Goal: Task Accomplishment & Management: Manage account settings

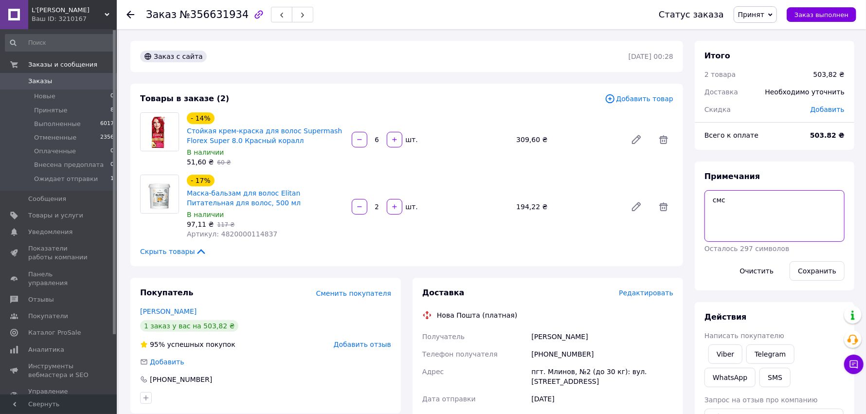
click at [733, 202] on textarea "cмс" at bounding box center [774, 216] width 140 height 52
type textarea "cмс 100"
click at [821, 272] on button "Сохранить" at bounding box center [816, 270] width 55 height 19
click at [775, 13] on span "Принят" at bounding box center [755, 14] width 43 height 17
click at [773, 75] on li "Внесена предоплата" at bounding box center [773, 78] width 79 height 15
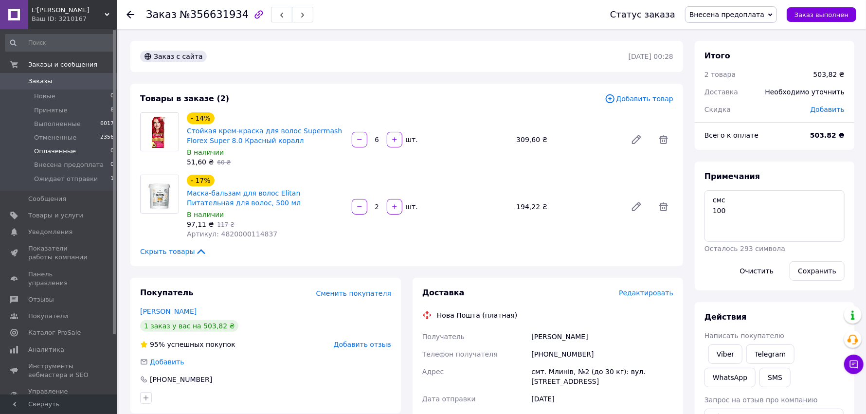
click at [48, 149] on span "Оплаченные" at bounding box center [55, 151] width 42 height 9
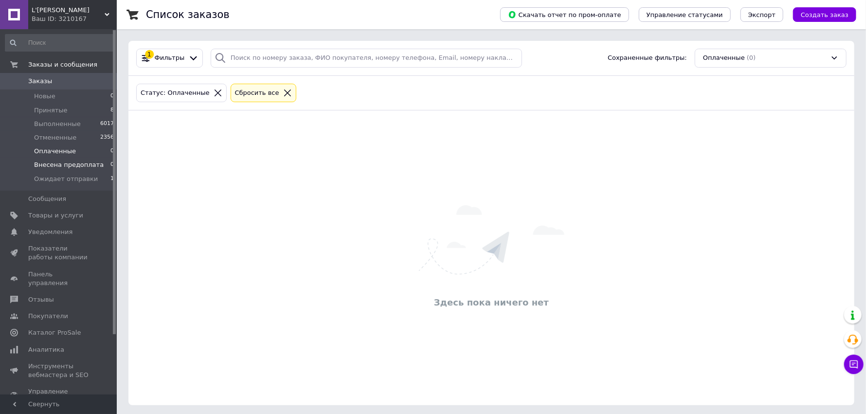
click at [57, 163] on span "Внесена предоплата" at bounding box center [69, 165] width 70 height 9
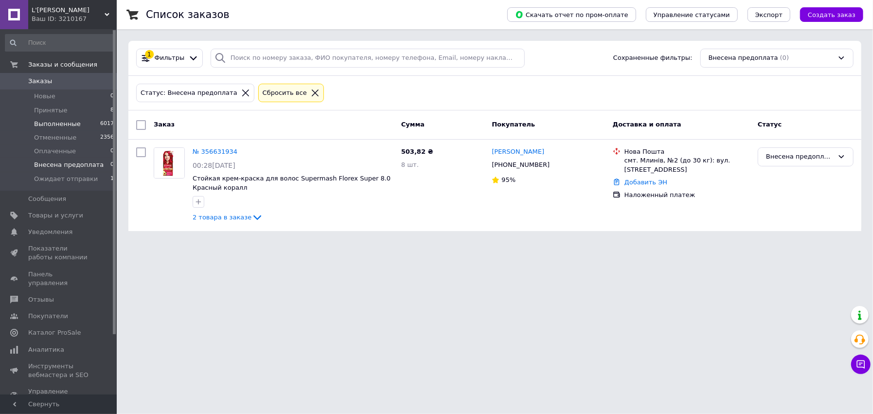
click at [63, 122] on span "Выполненные" at bounding box center [57, 124] width 47 height 9
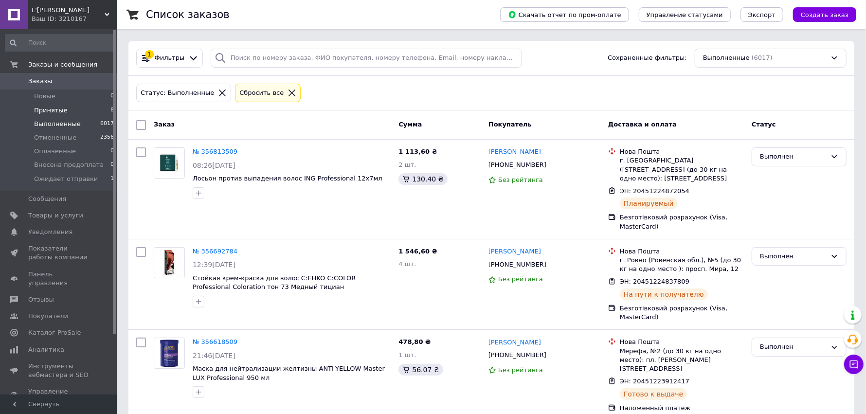
click at [48, 109] on span "Принятые" at bounding box center [51, 110] width 34 height 9
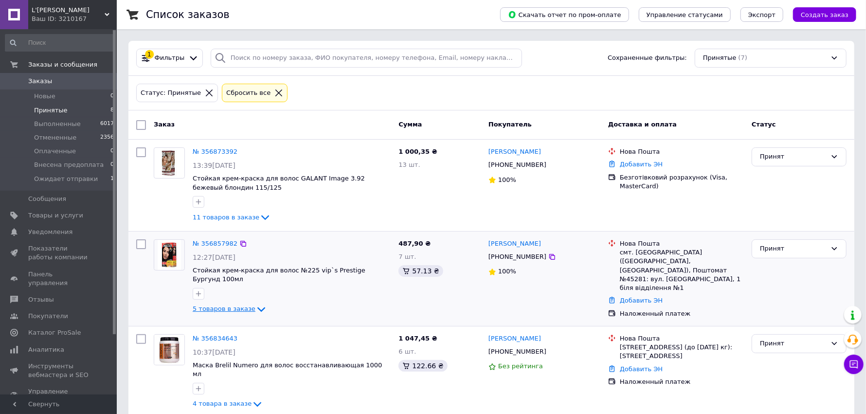
click at [255, 304] on icon at bounding box center [261, 310] width 12 height 12
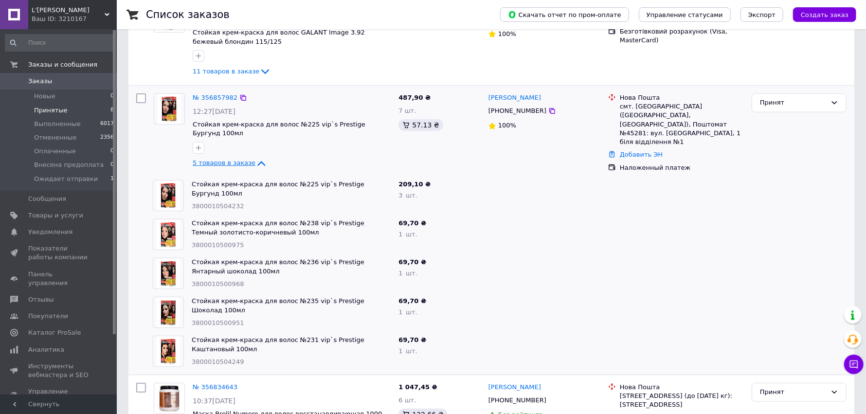
scroll to position [194, 0]
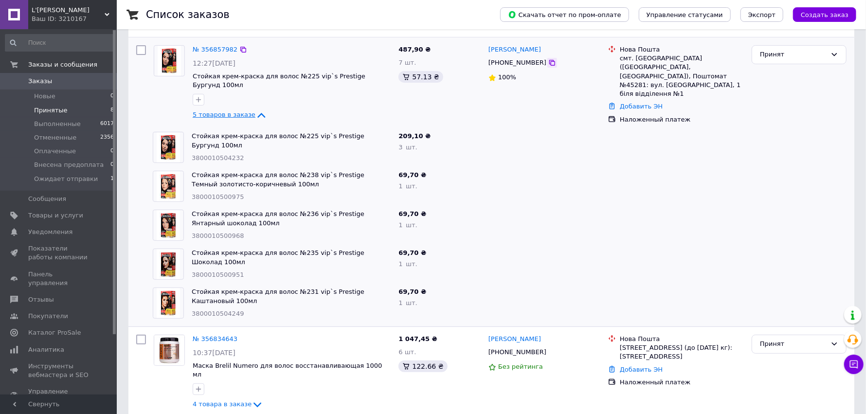
click at [549, 60] on icon at bounding box center [552, 63] width 6 height 6
click at [218, 46] on link "№ 356857982" at bounding box center [215, 49] width 45 height 7
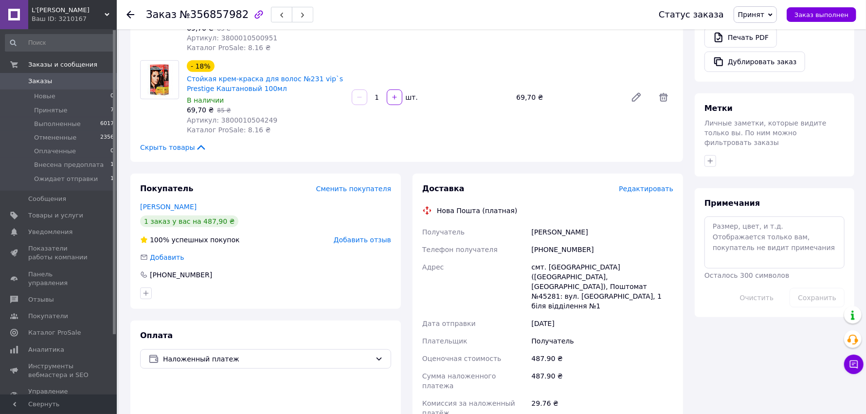
scroll to position [437, 0]
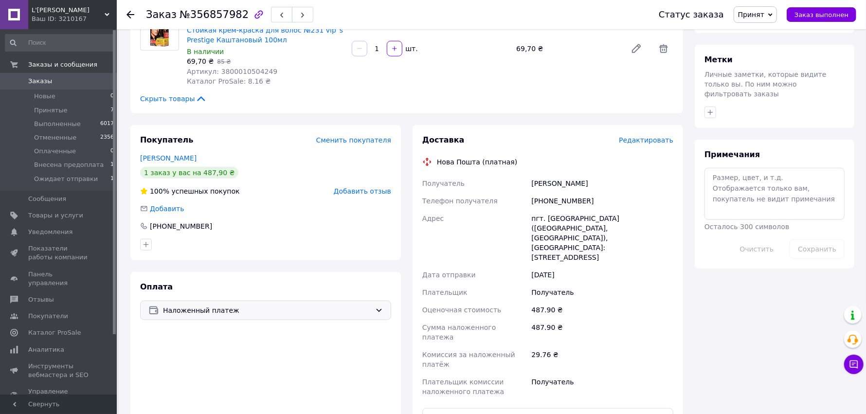
click at [299, 305] on span "Наложенный платеж" at bounding box center [267, 310] width 208 height 11
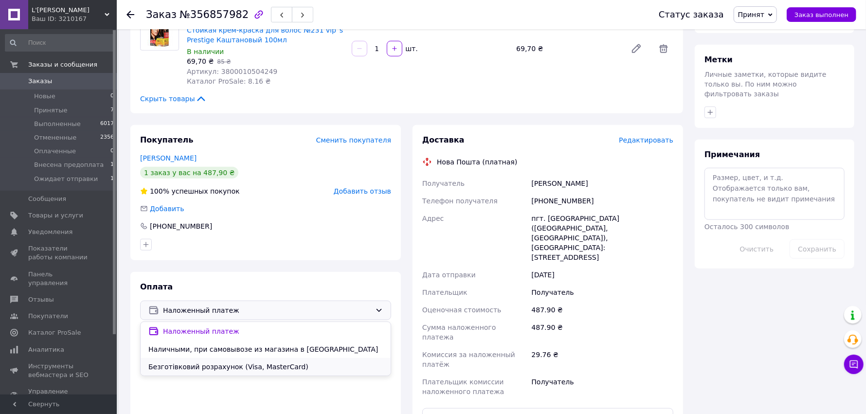
click at [256, 362] on span "Безготівковий розрахунок (Visa, MasterCard)" at bounding box center [265, 367] width 234 height 10
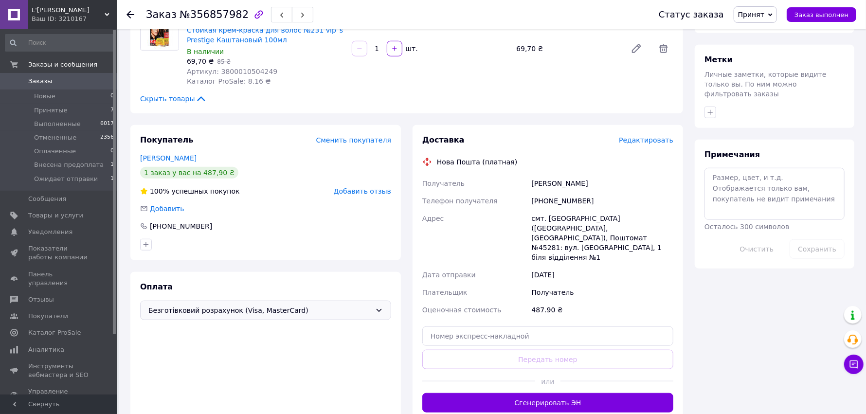
click at [764, 12] on span "Принят" at bounding box center [751, 15] width 26 height 8
click at [765, 61] on li "Оплаченный" at bounding box center [773, 63] width 79 height 15
click at [41, 109] on span "Принятые" at bounding box center [51, 110] width 34 height 9
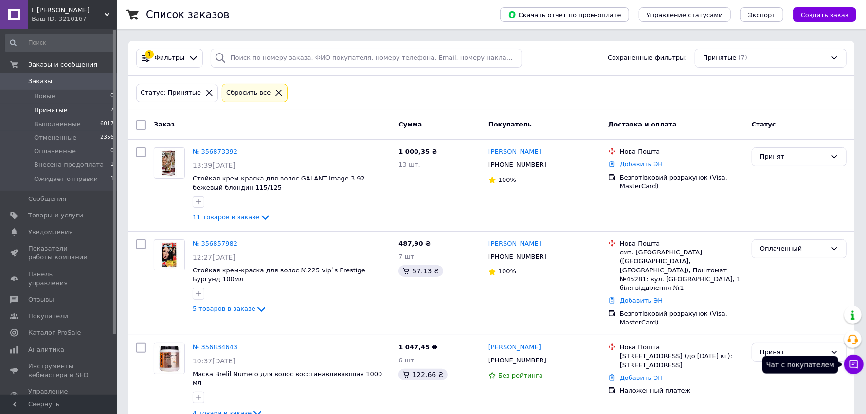
click at [853, 361] on icon at bounding box center [854, 364] width 8 height 8
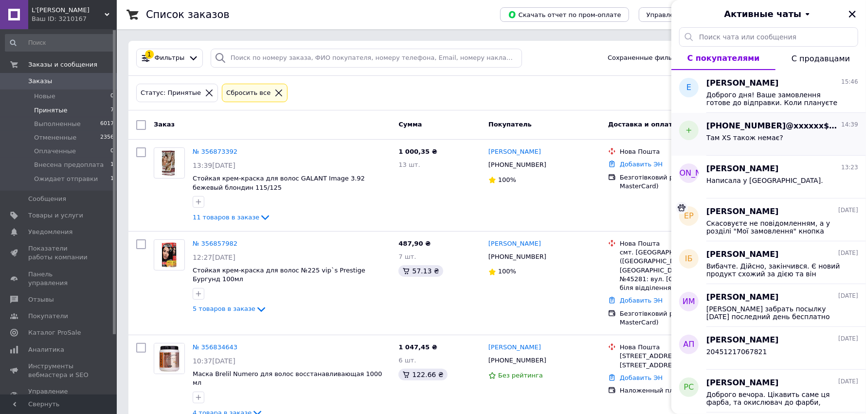
click at [788, 138] on div "Там XS також немає?" at bounding box center [782, 140] width 152 height 16
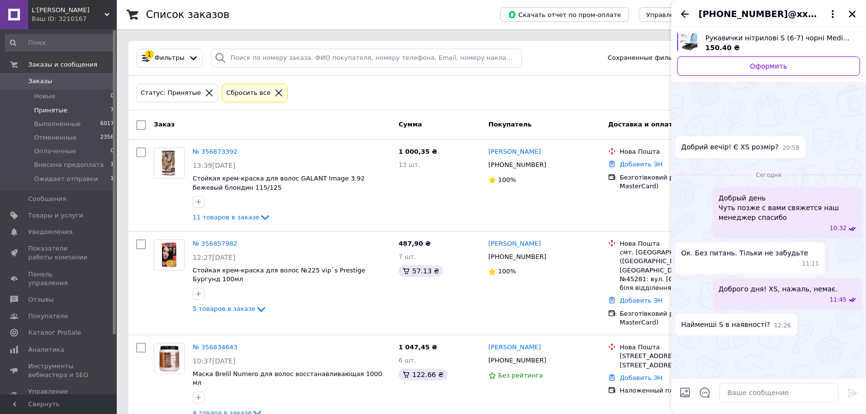
scroll to position [615, 0]
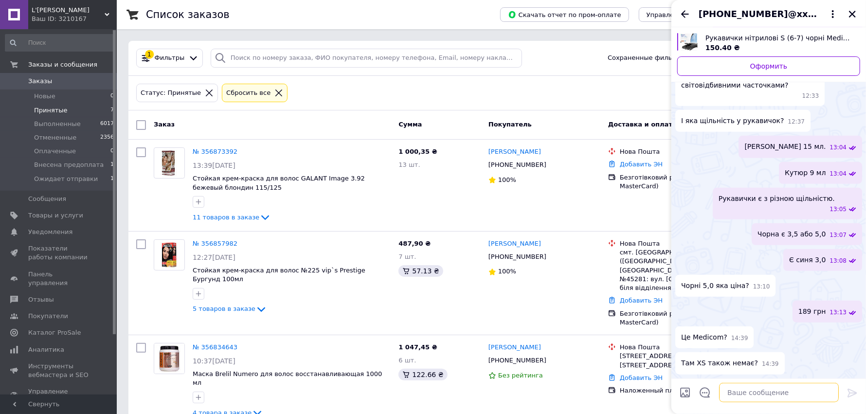
click at [747, 393] on textarea at bounding box center [779, 392] width 120 height 19
type textarea "[PERSON_NAME]"
type textarea "Медіком. Немає."
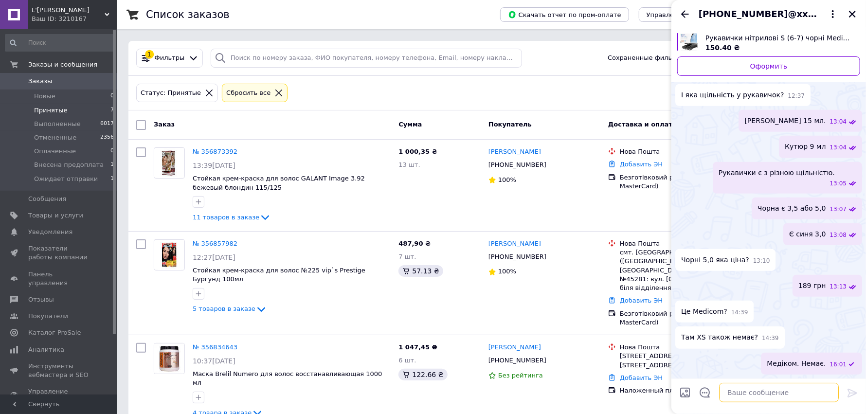
scroll to position [616, 0]
click at [685, 12] on icon "Назад" at bounding box center [685, 14] width 12 height 12
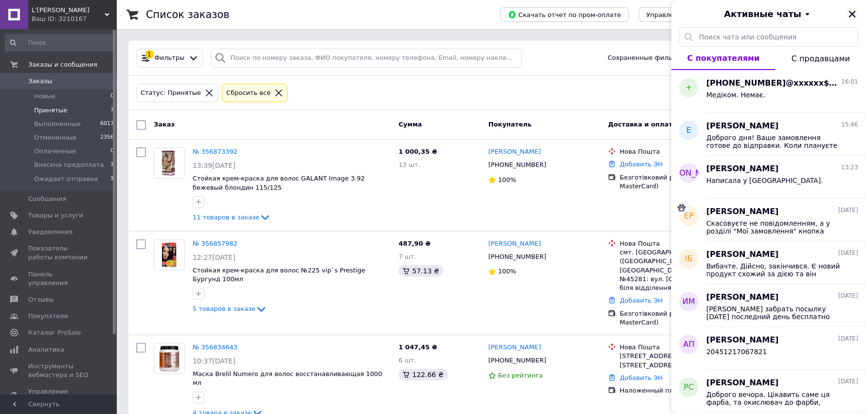
click at [851, 14] on icon "Закрыть" at bounding box center [852, 14] width 9 height 9
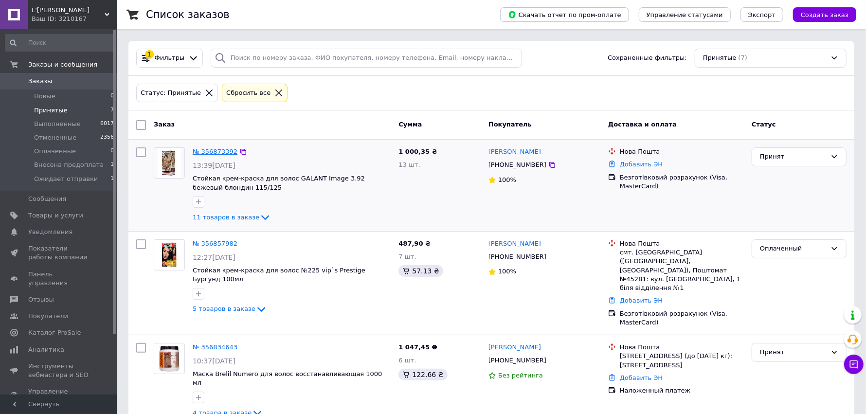
click at [215, 149] on link "№ 356873392" at bounding box center [215, 151] width 45 height 7
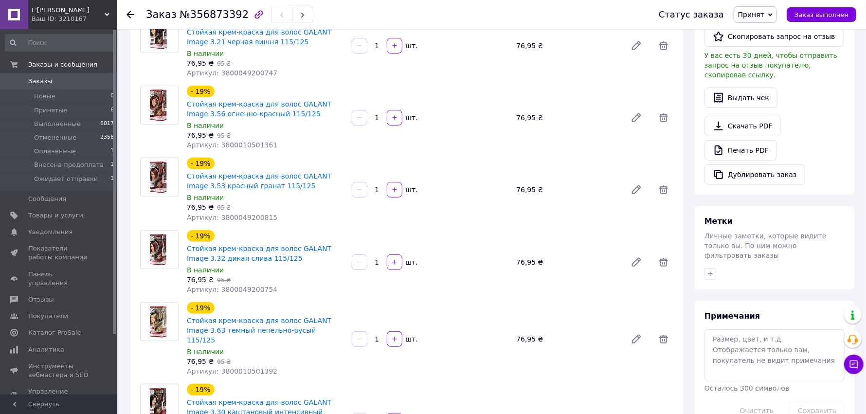
scroll to position [437, 0]
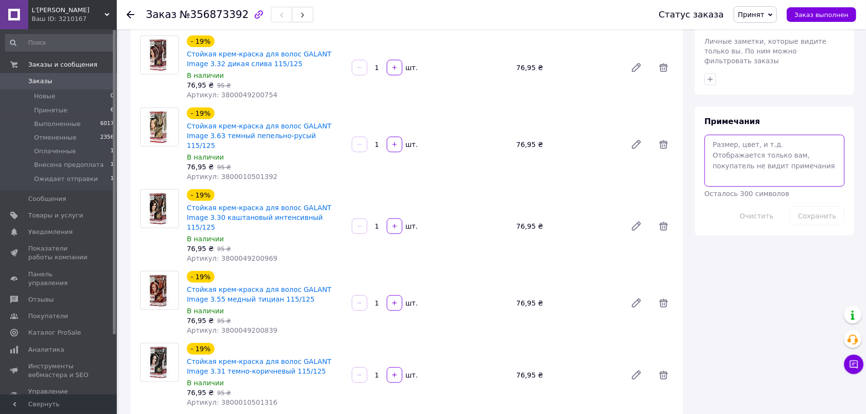
click at [719, 135] on textarea at bounding box center [774, 161] width 140 height 52
type textarea "и + по накладной"
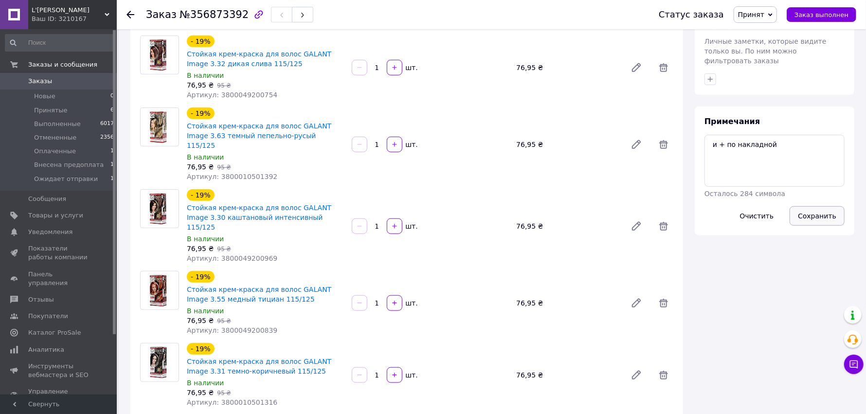
click at [807, 206] on button "Сохранить" at bounding box center [816, 215] width 55 height 19
click at [36, 94] on span "Новые" at bounding box center [44, 96] width 21 height 9
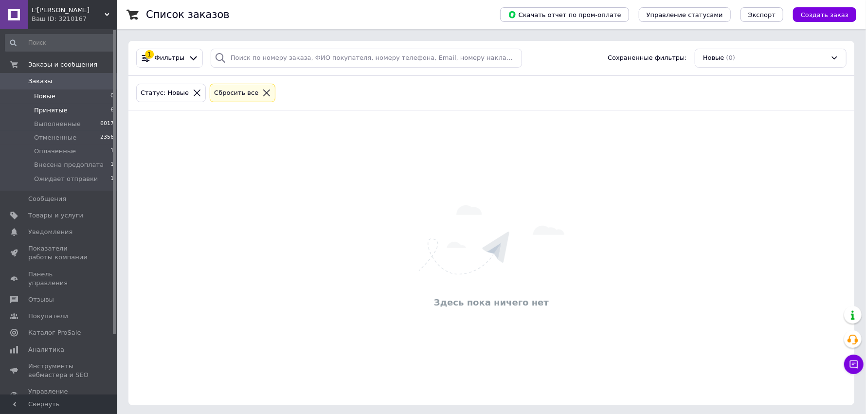
click at [46, 108] on span "Принятые" at bounding box center [51, 110] width 34 height 9
